Goal: Transaction & Acquisition: Purchase product/service

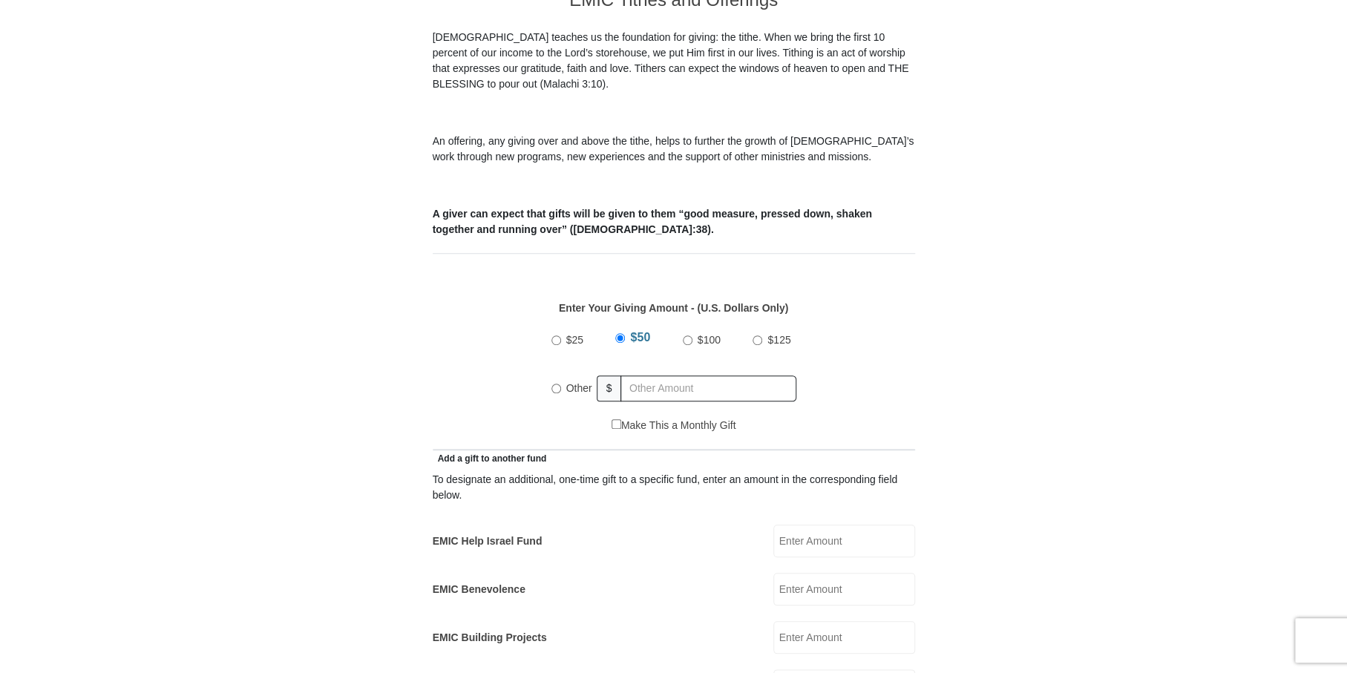
scroll to position [472, 0]
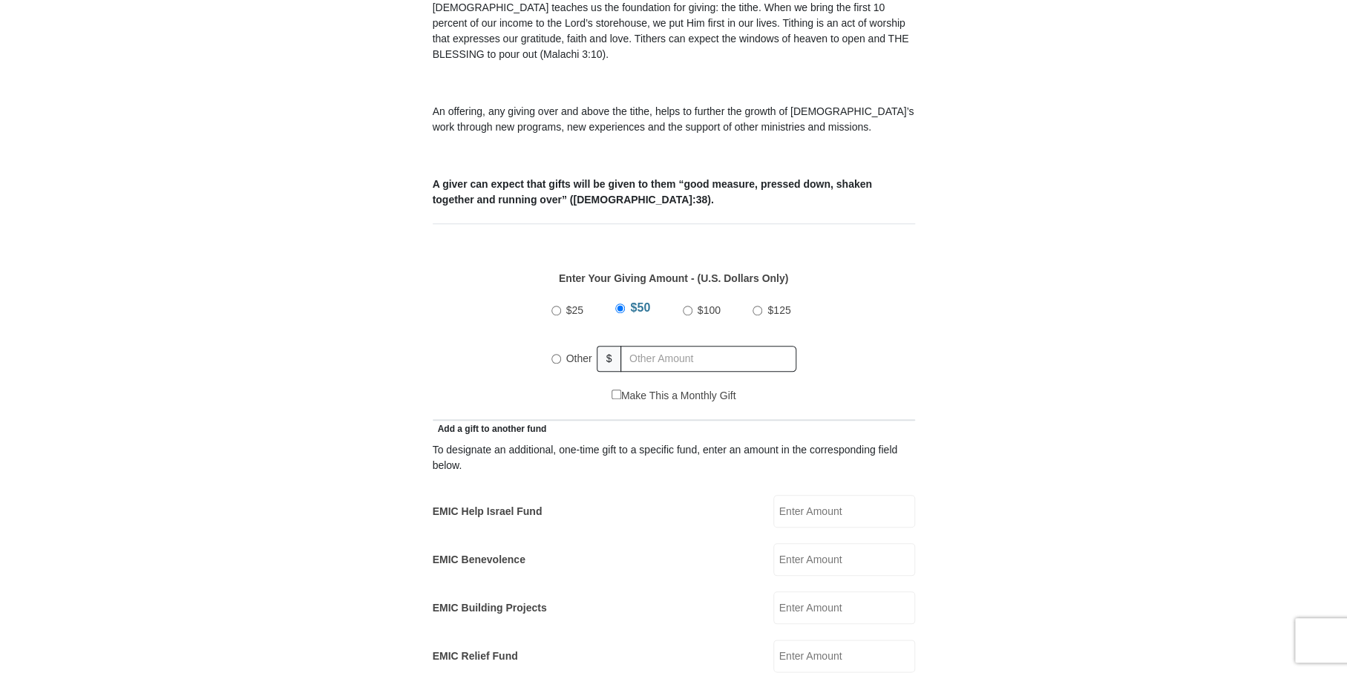
drag, startPoint x: 550, startPoint y: 341, endPoint x: 631, endPoint y: 341, distance: 81.6
click at [552, 354] on input "Other" at bounding box center [556, 359] width 10 height 10
radio input "true"
click at [643, 346] on input "text" at bounding box center [711, 359] width 170 height 26
type input "1836.00"
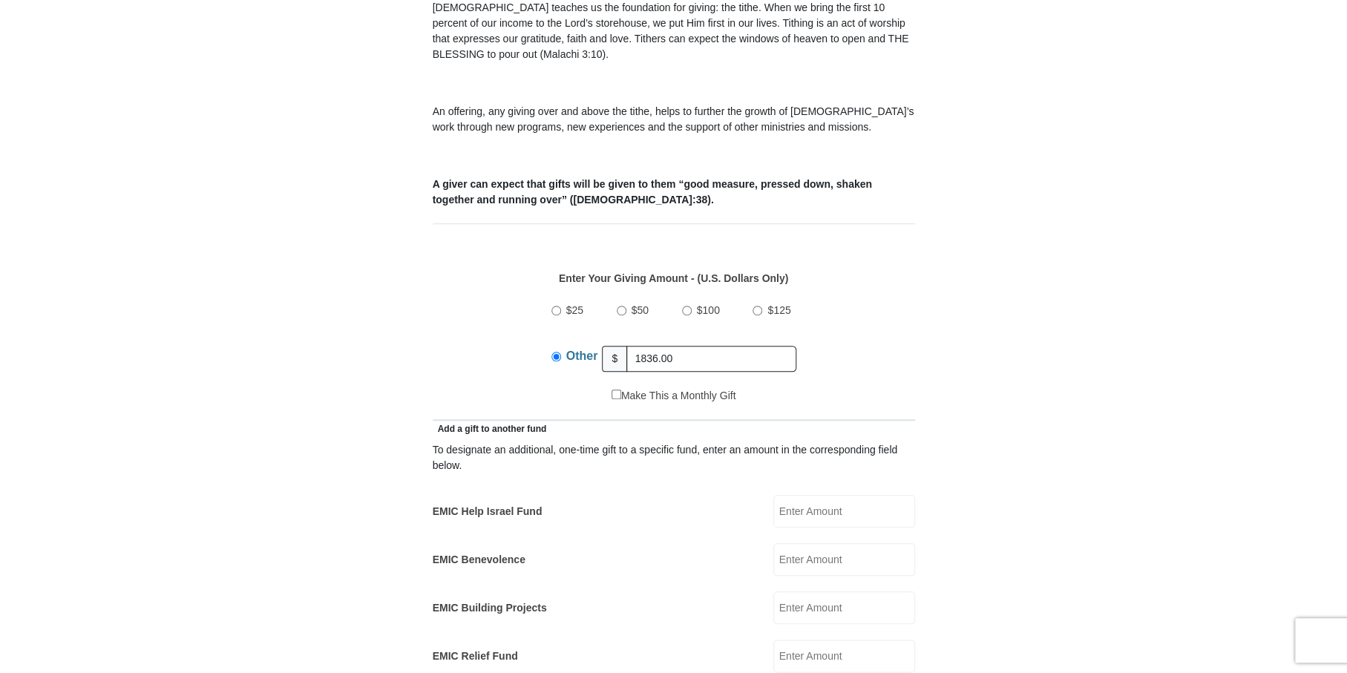
click at [975, 282] on form "[GEOGRAPHIC_DATA][DEMOGRAPHIC_DATA] Online Giving Because of gifts like yours, …" at bounding box center [674, 670] width 846 height 2164
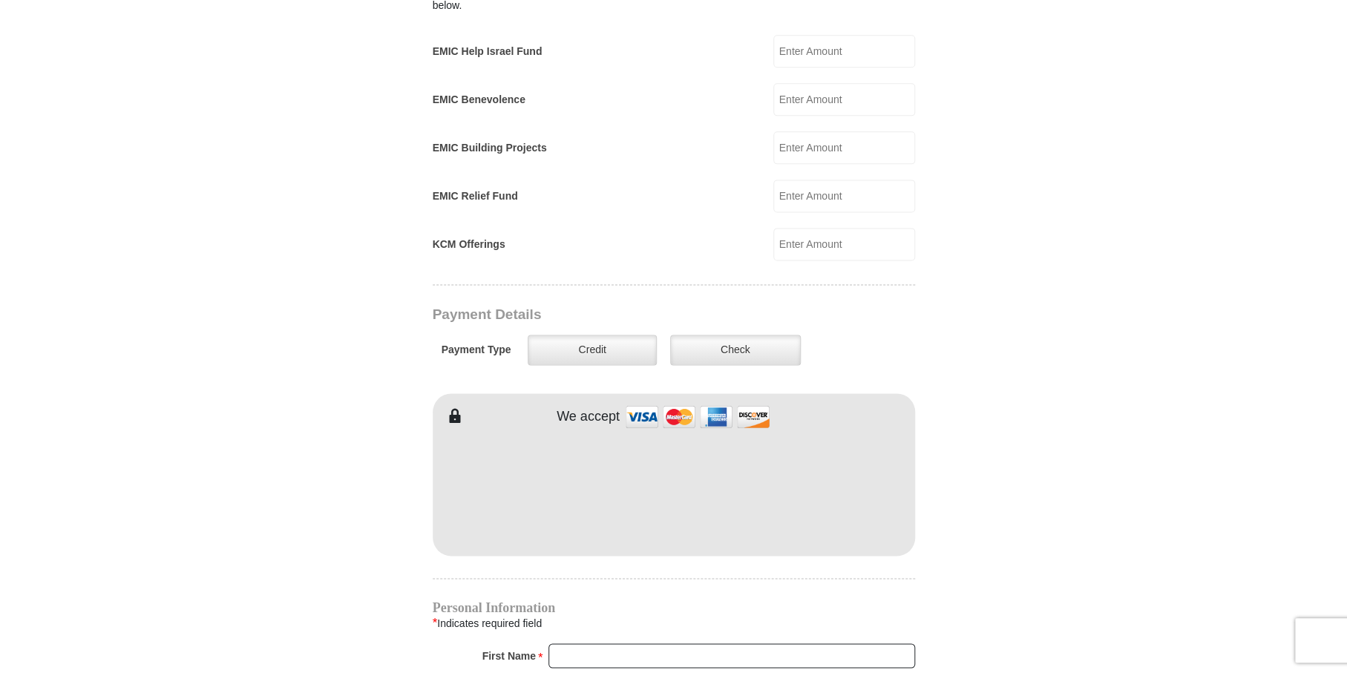
scroll to position [944, 0]
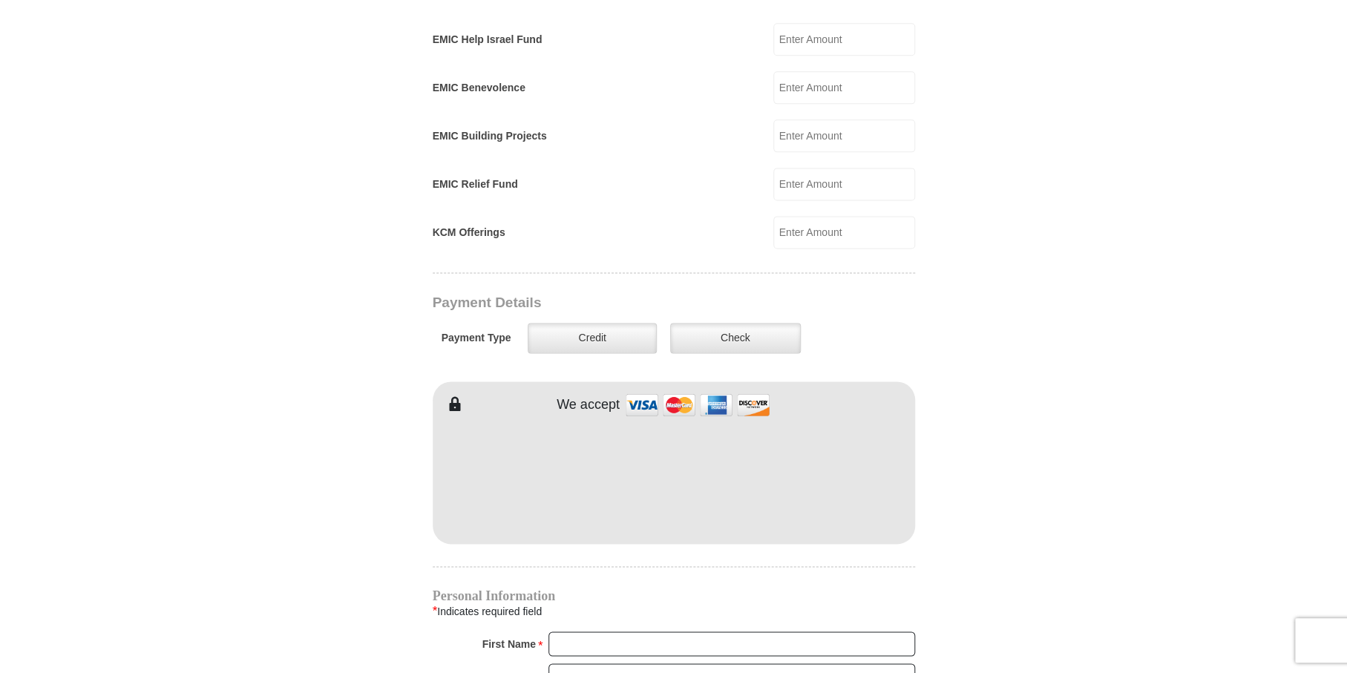
click at [995, 369] on form "[GEOGRAPHIC_DATA][DEMOGRAPHIC_DATA] Online Giving Because of gifts like yours, …" at bounding box center [674, 198] width 846 height 2164
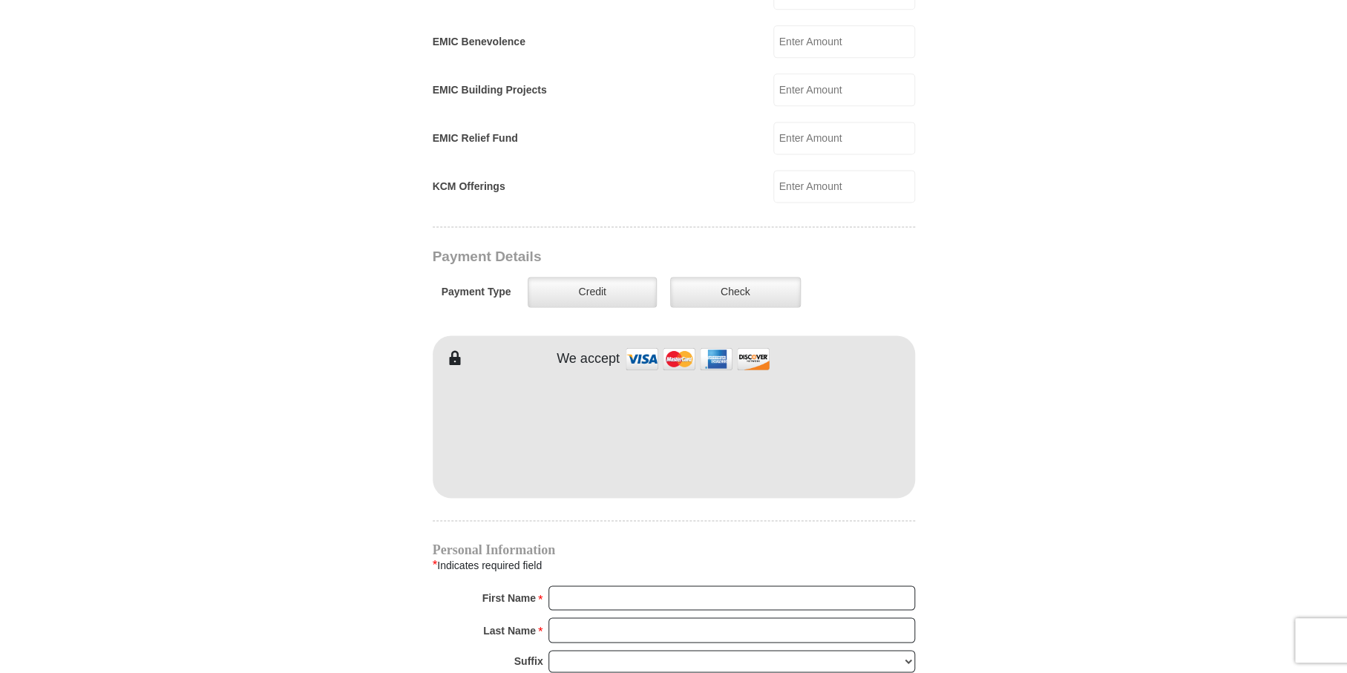
scroll to position [1011, 0]
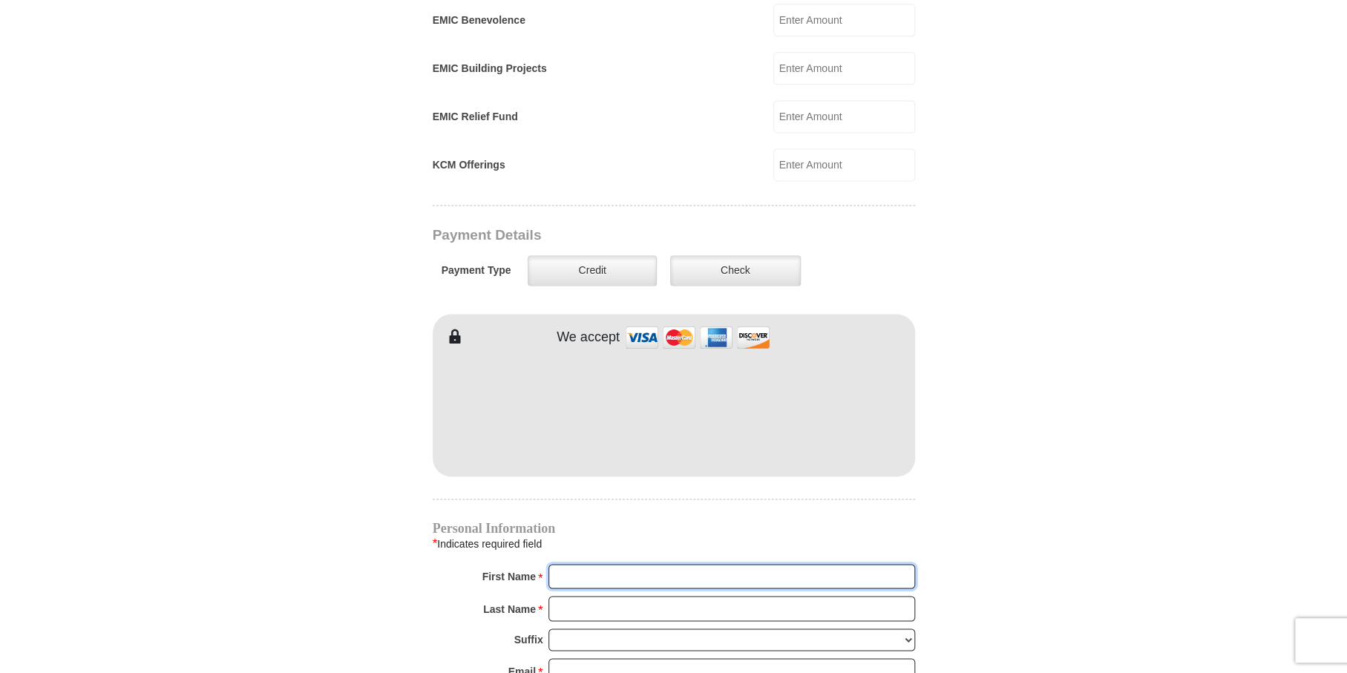
drag, startPoint x: 573, startPoint y: 545, endPoint x: 576, endPoint y: 561, distance: 16.5
click at [573, 564] on input "First Name *" at bounding box center [731, 576] width 366 height 25
click at [576, 564] on input "First Name *" at bounding box center [731, 576] width 366 height 25
type input "[PERSON_NAME]"
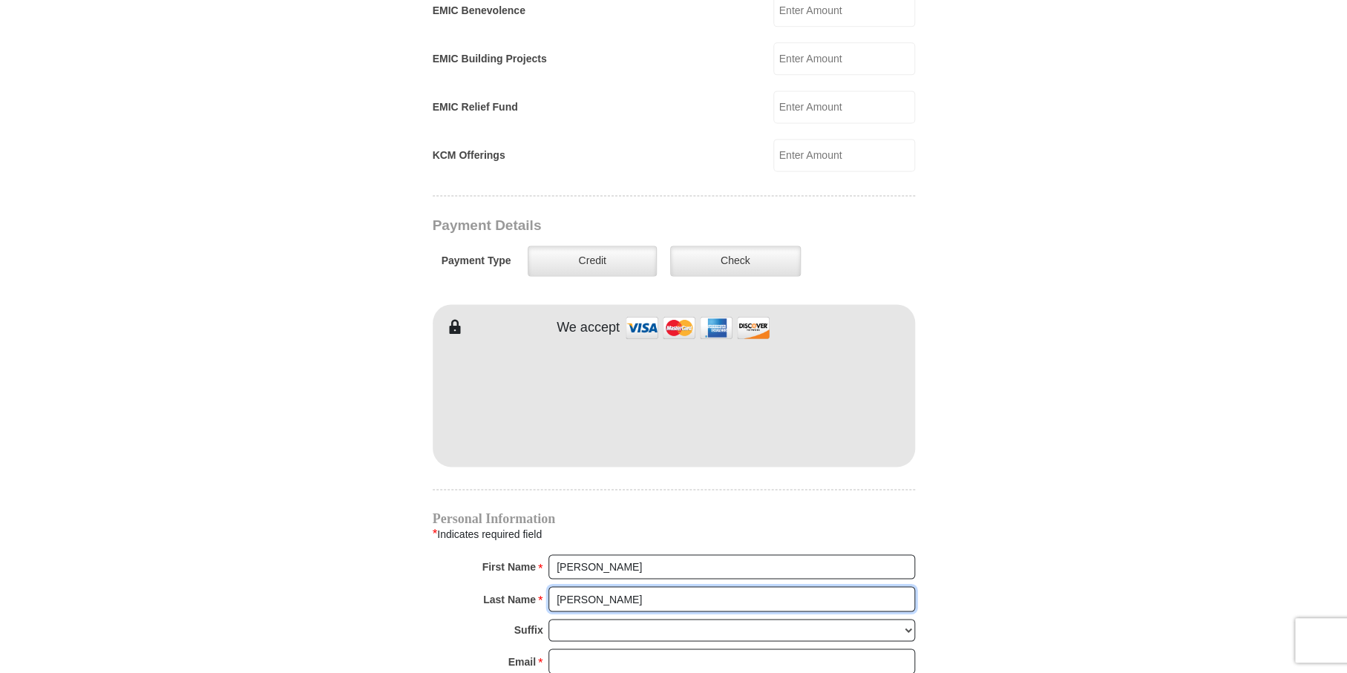
scroll to position [1079, 0]
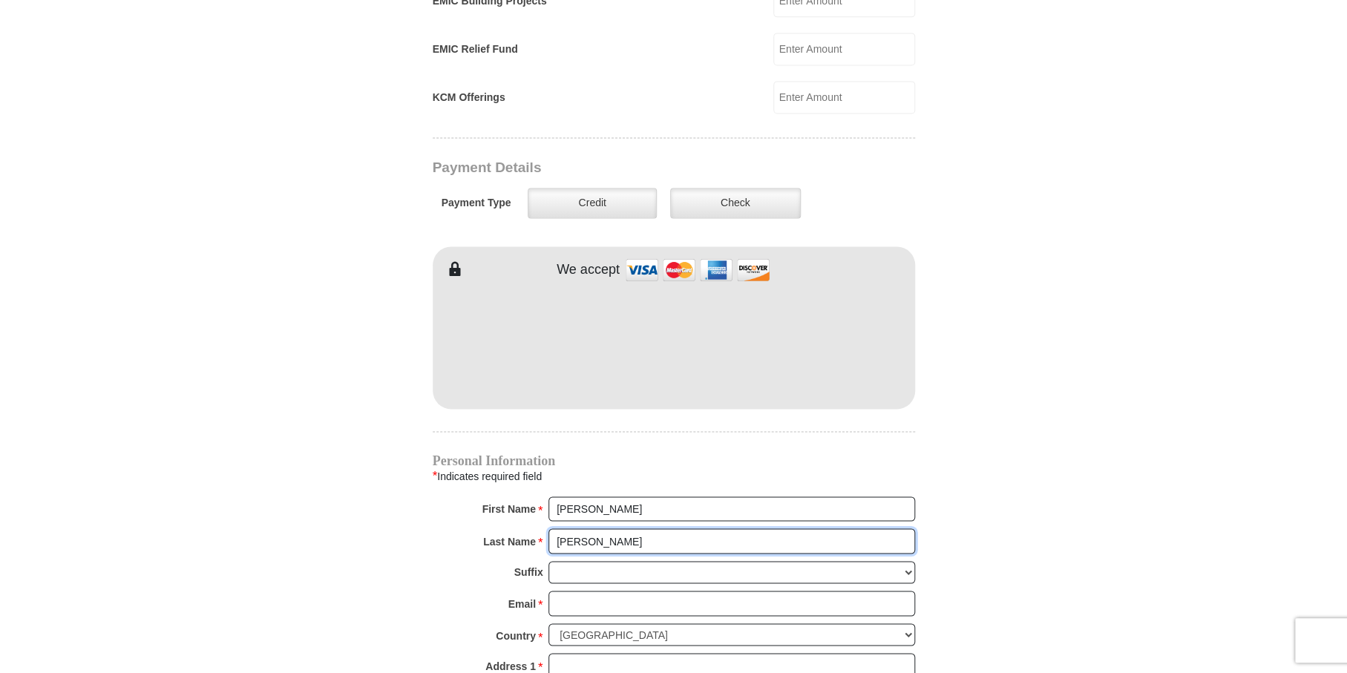
type input "[PERSON_NAME]"
click at [565, 591] on input "Email *" at bounding box center [731, 603] width 366 height 25
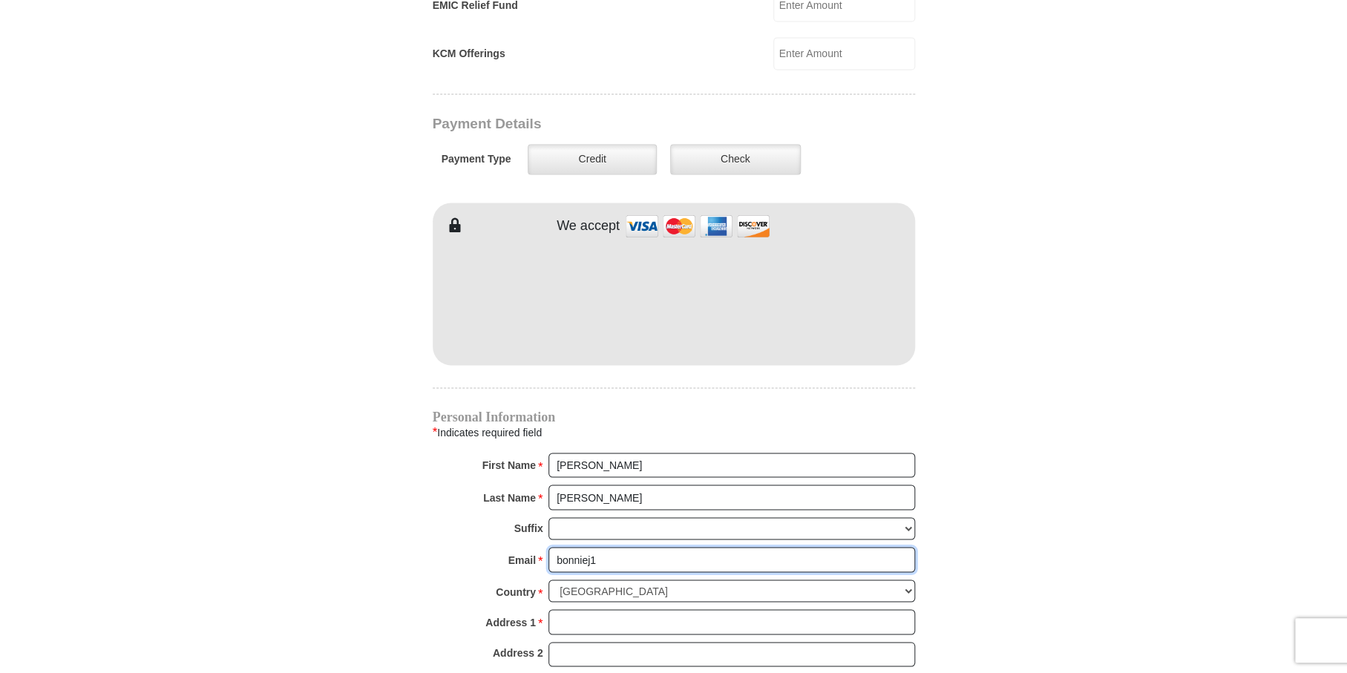
scroll to position [1146, 0]
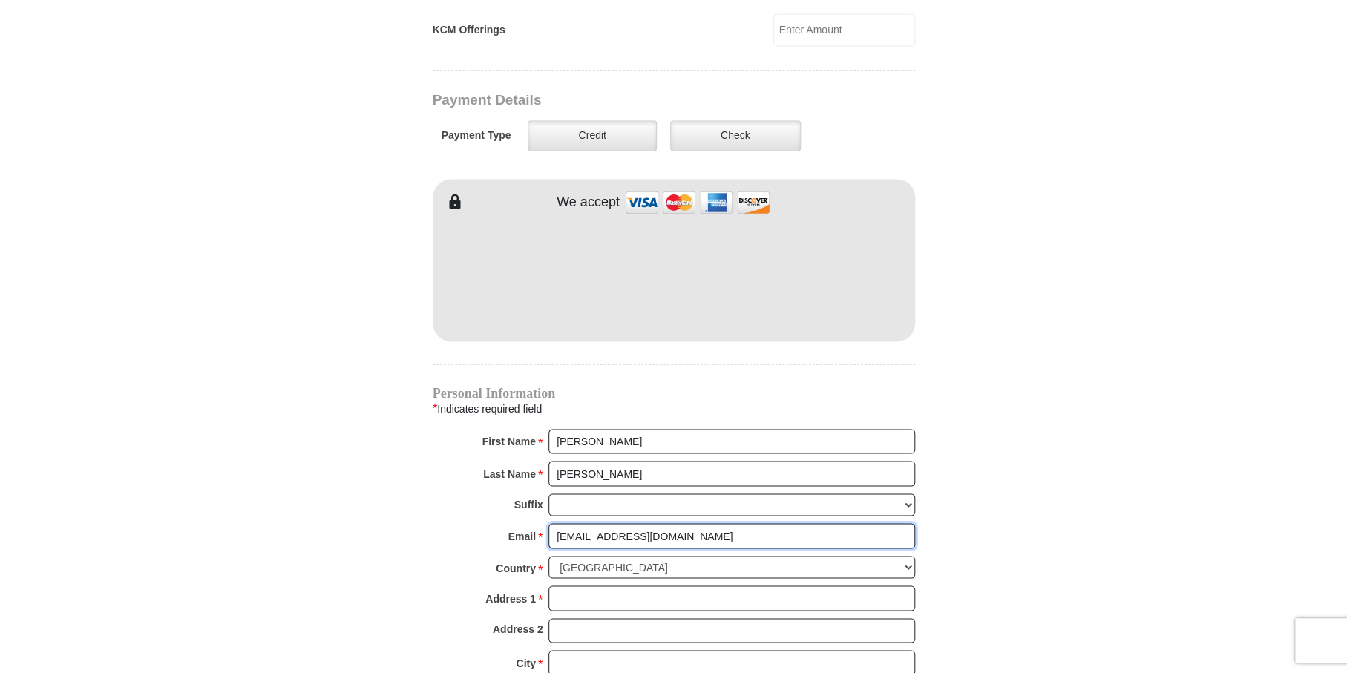
type input "[EMAIL_ADDRESS][DOMAIN_NAME]"
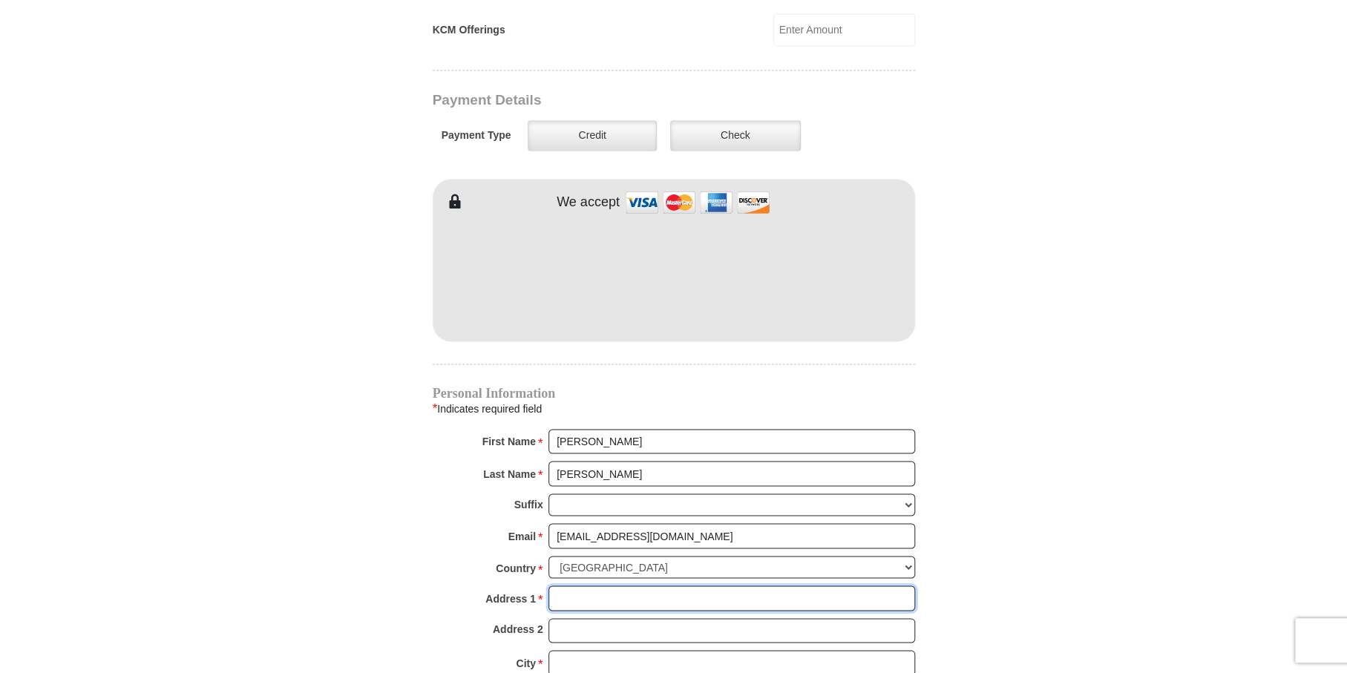
click at [565, 585] on input "Address 1 *" at bounding box center [731, 597] width 366 height 25
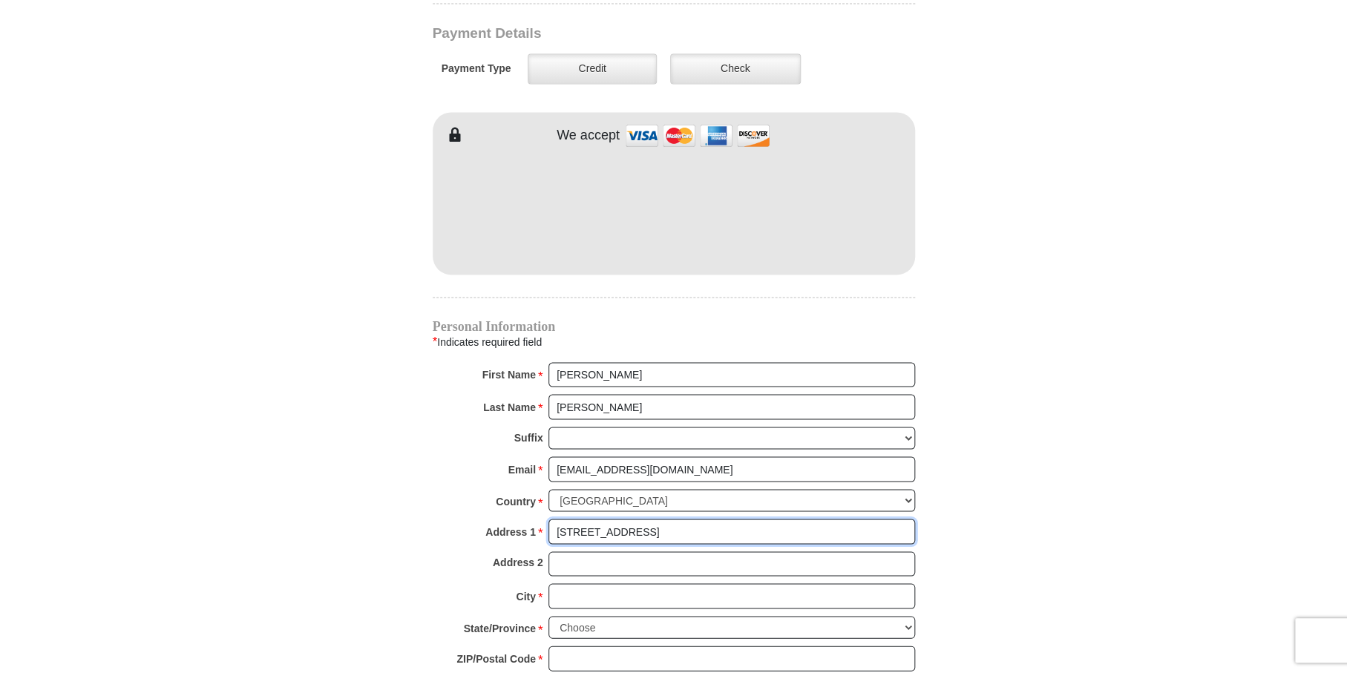
scroll to position [1214, 0]
type input "[STREET_ADDRESS]"
click at [578, 582] on input "City *" at bounding box center [731, 594] width 366 height 25
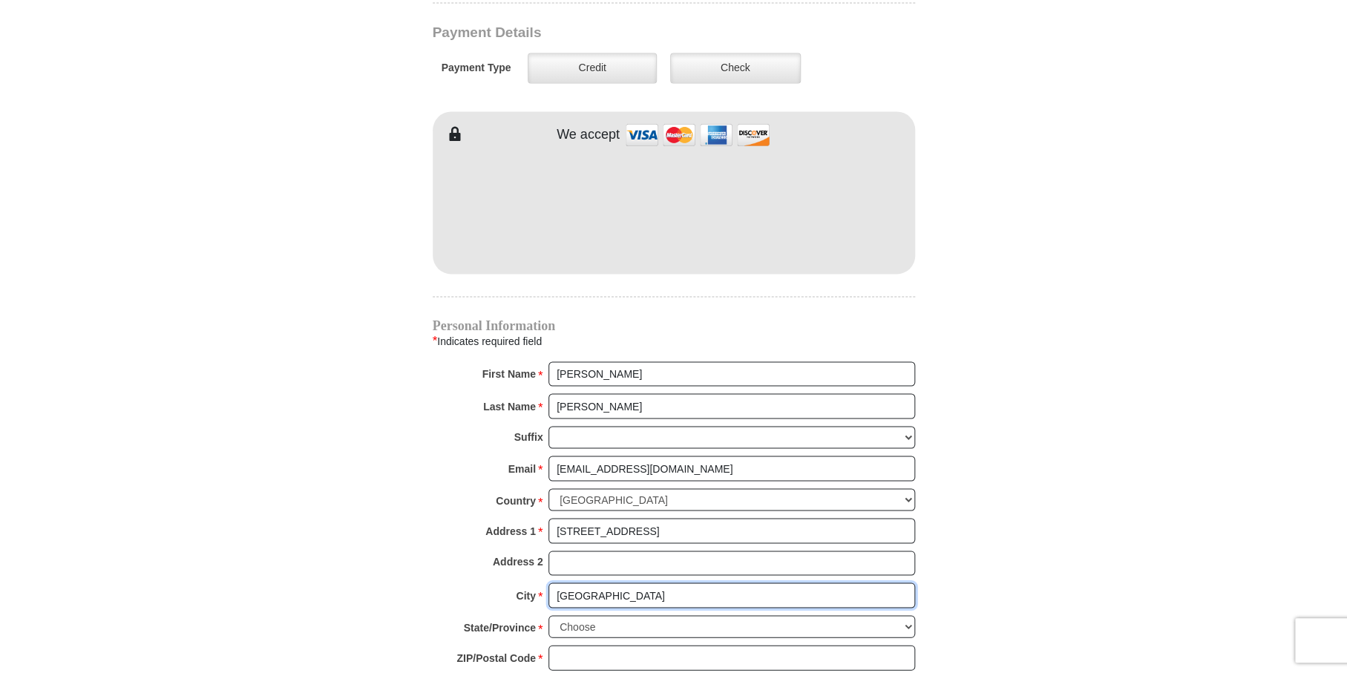
type input "[GEOGRAPHIC_DATA]"
click at [568, 615] on select "Choose [US_STATE] [US_STATE] [US_STATE] [US_STATE] [US_STATE] Armed Forces Amer…" at bounding box center [731, 626] width 366 height 23
select select "[GEOGRAPHIC_DATA]"
click at [548, 615] on select "Choose [US_STATE] [US_STATE] [US_STATE] [US_STATE] [US_STATE] Armed Forces Amer…" at bounding box center [731, 626] width 366 height 23
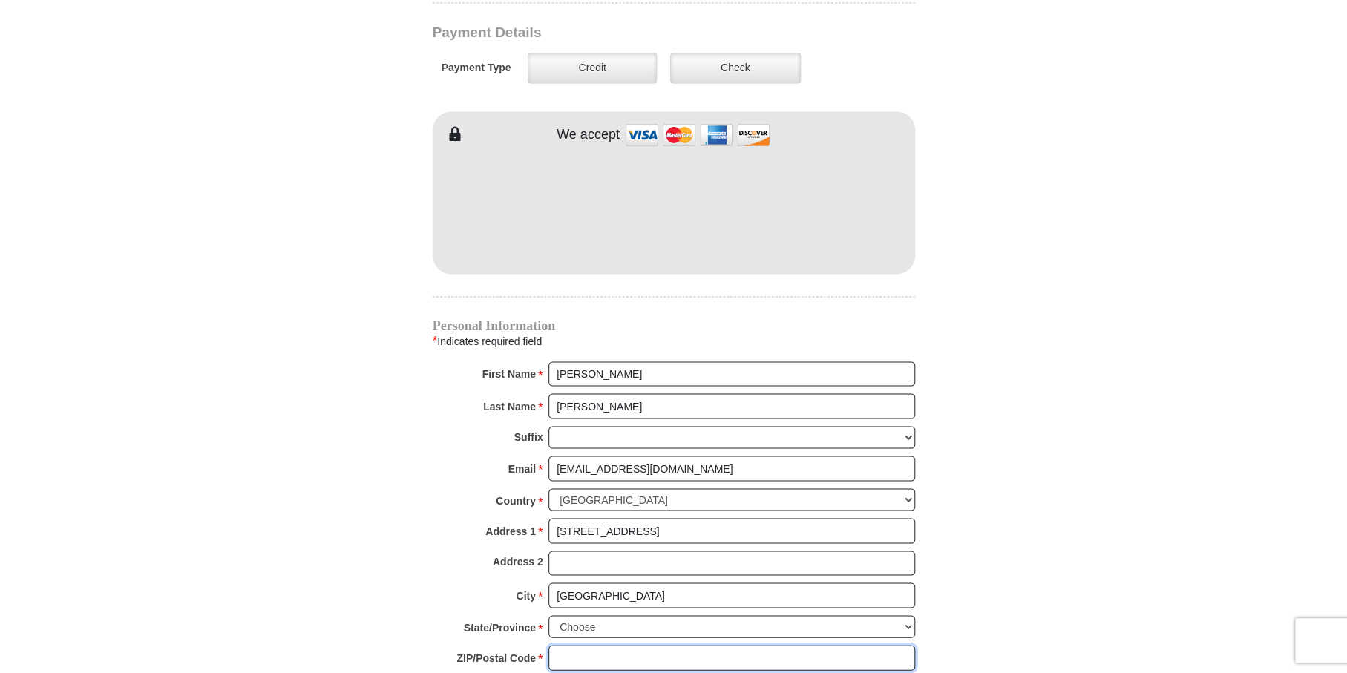
click at [576, 645] on input "ZIP/Postal Code *" at bounding box center [731, 657] width 366 height 25
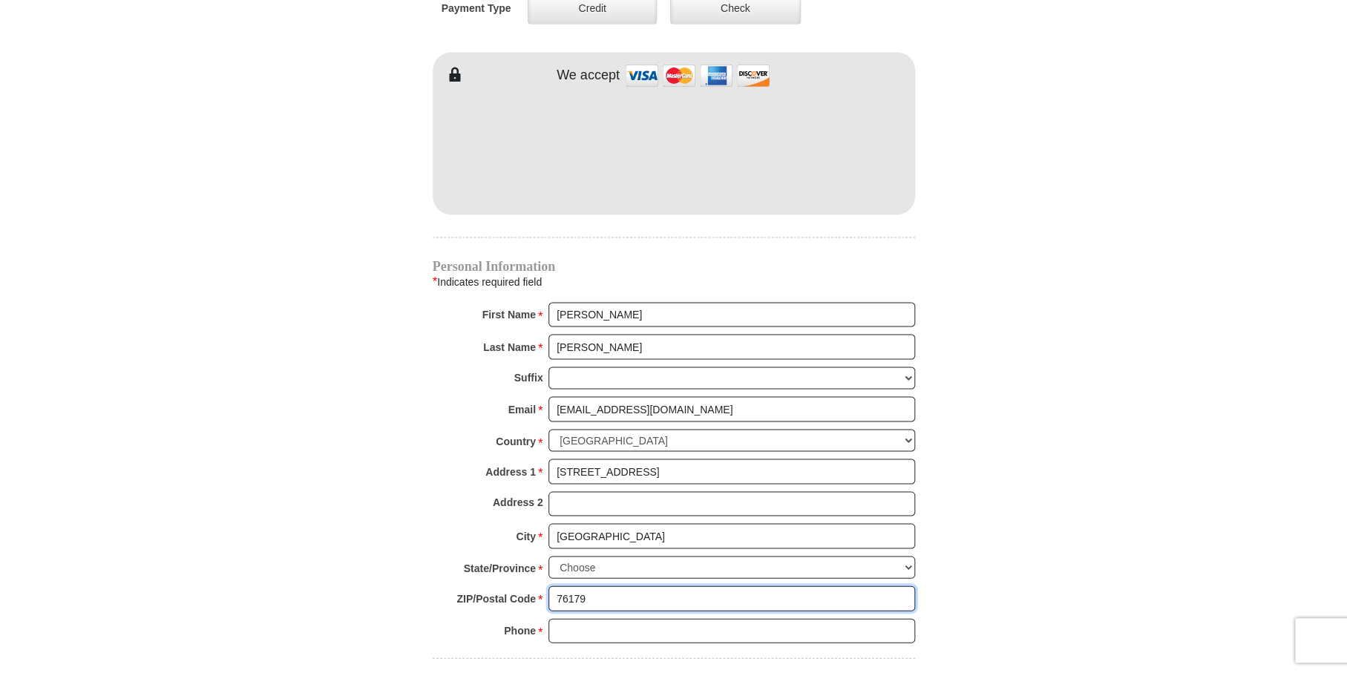
scroll to position [1349, 0]
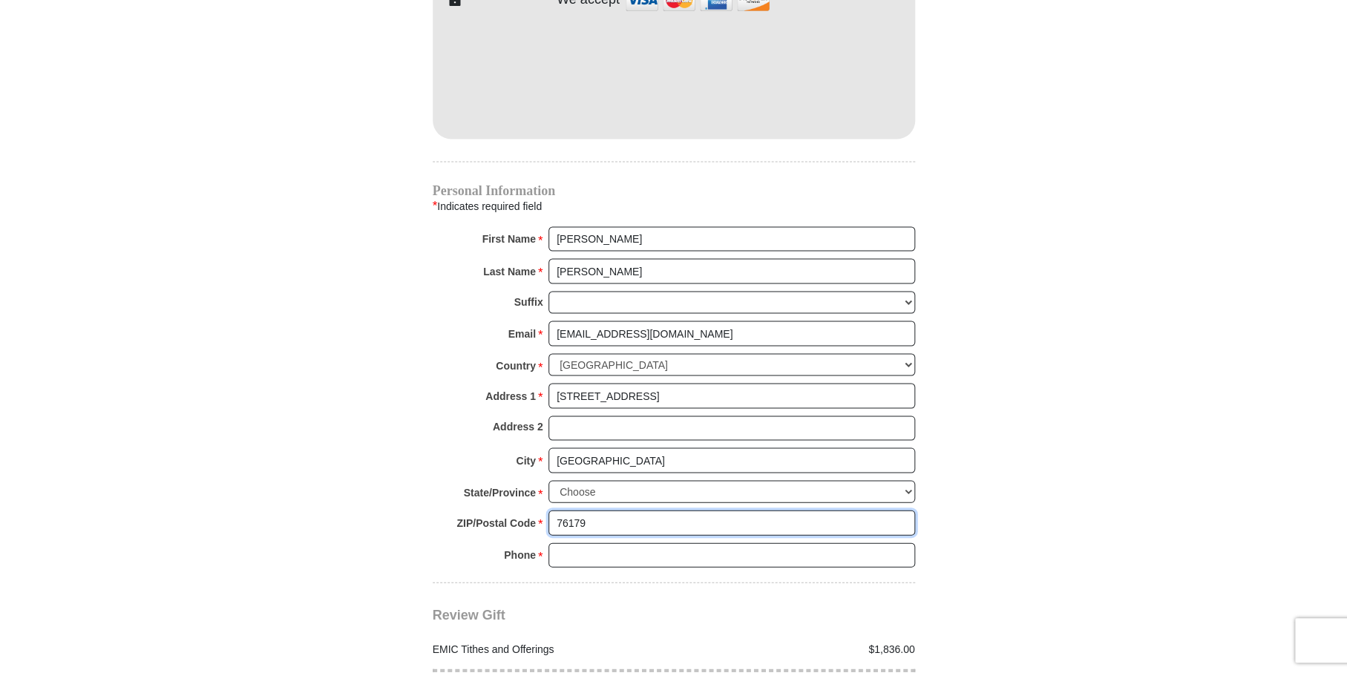
type input "76179"
click at [601, 542] on input "Phone * *" at bounding box center [731, 554] width 366 height 25
type input "6198071403"
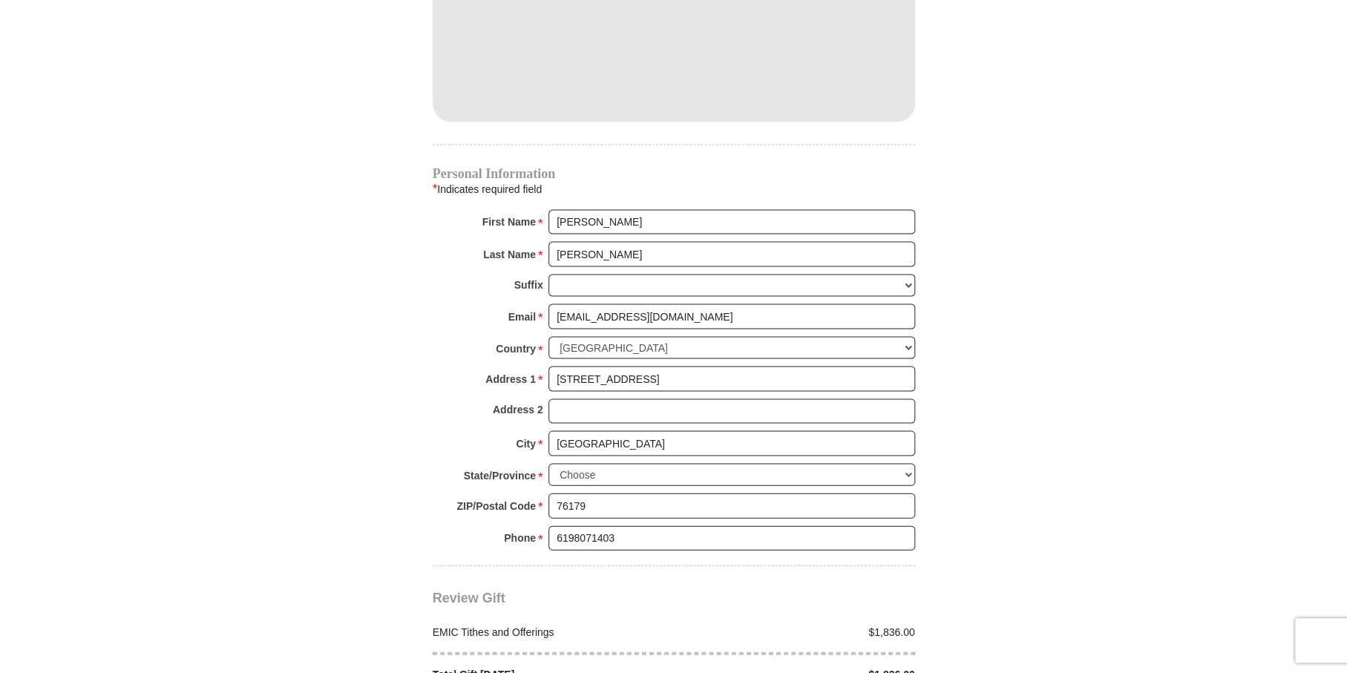
scroll to position [1416, 0]
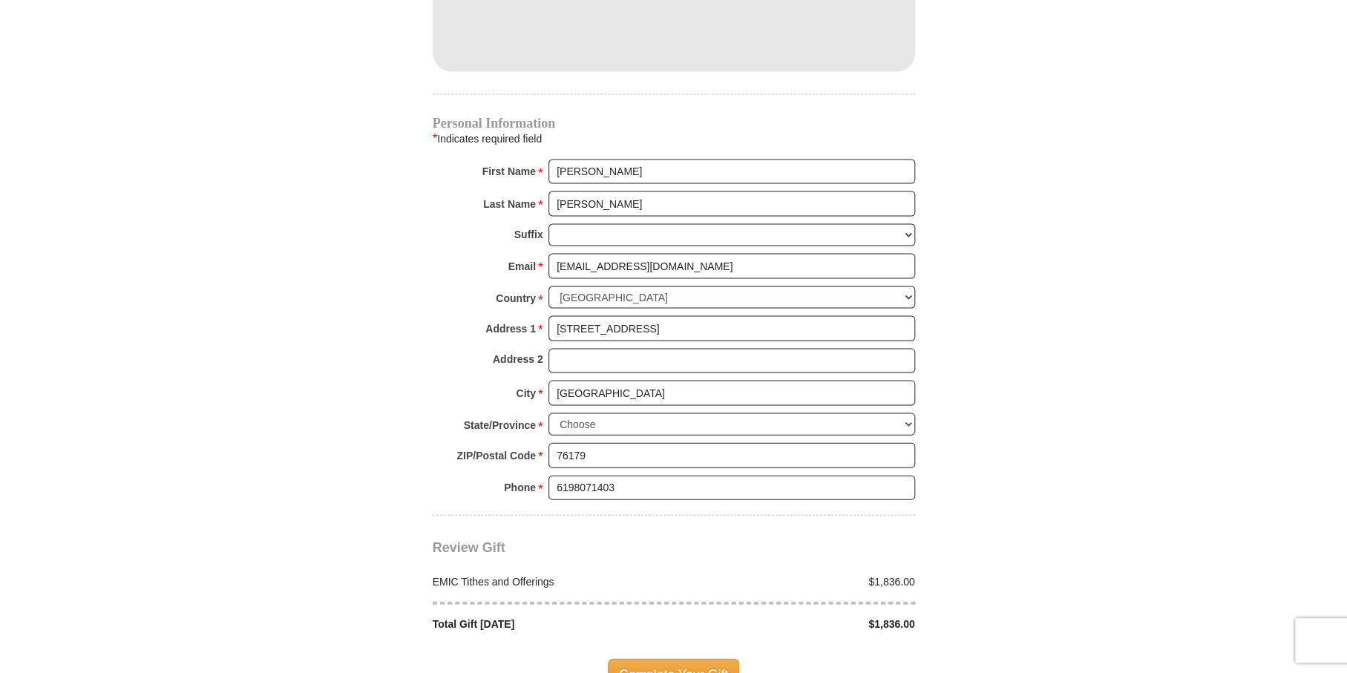
click at [665, 658] on span "Complete Your Gift" at bounding box center [673, 673] width 131 height 31
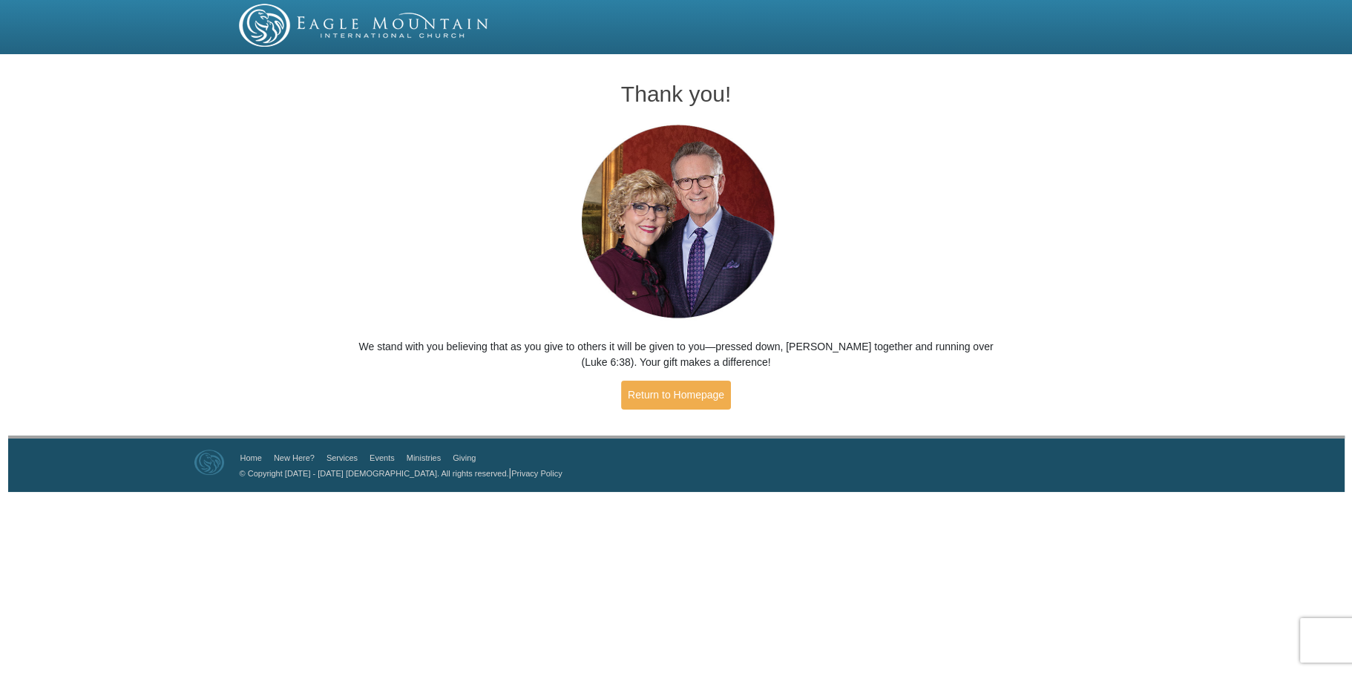
click at [829, 203] on div "Thank you! We stand with you believing that as you give to others it will be gi…" at bounding box center [676, 239] width 676 height 361
